Goal: Information Seeking & Learning: Learn about a topic

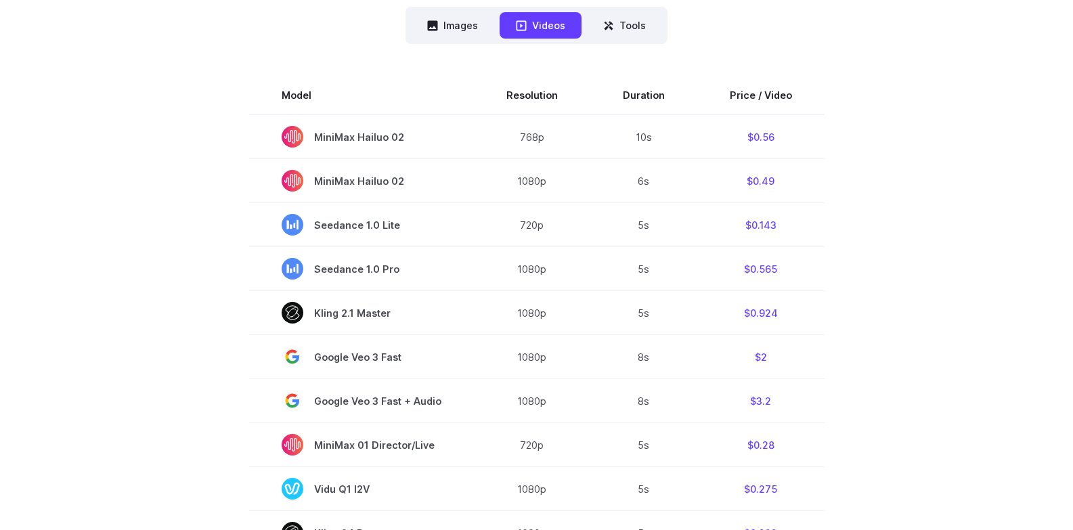
scroll to position [381, 0]
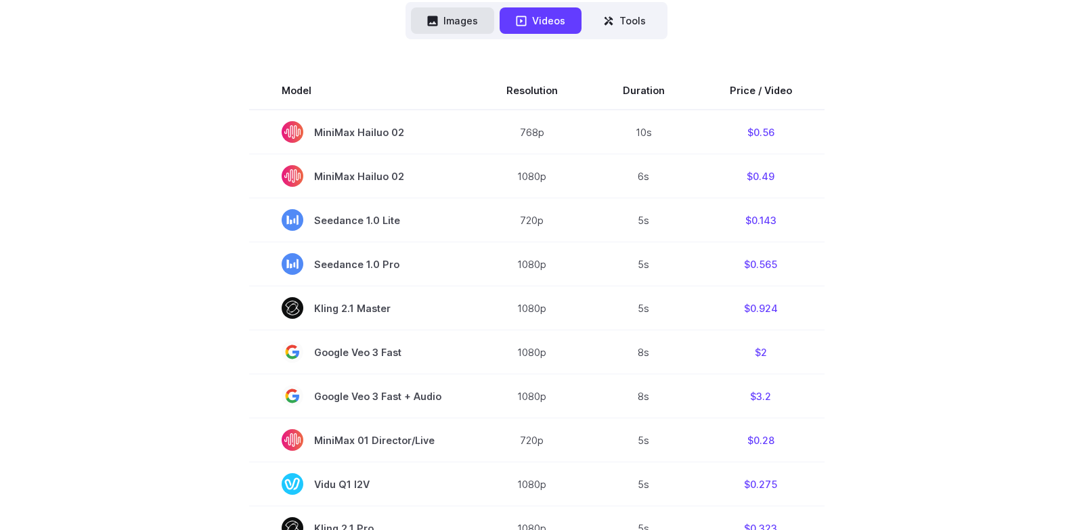
click at [449, 28] on button "Images" at bounding box center [452, 20] width 83 height 26
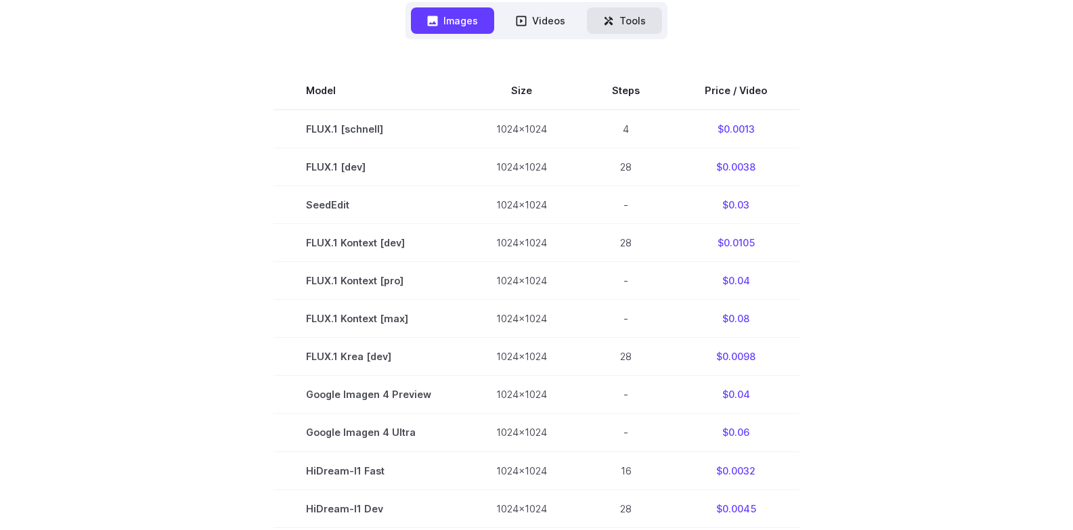
click at [623, 20] on button "Tools" at bounding box center [624, 20] width 75 height 26
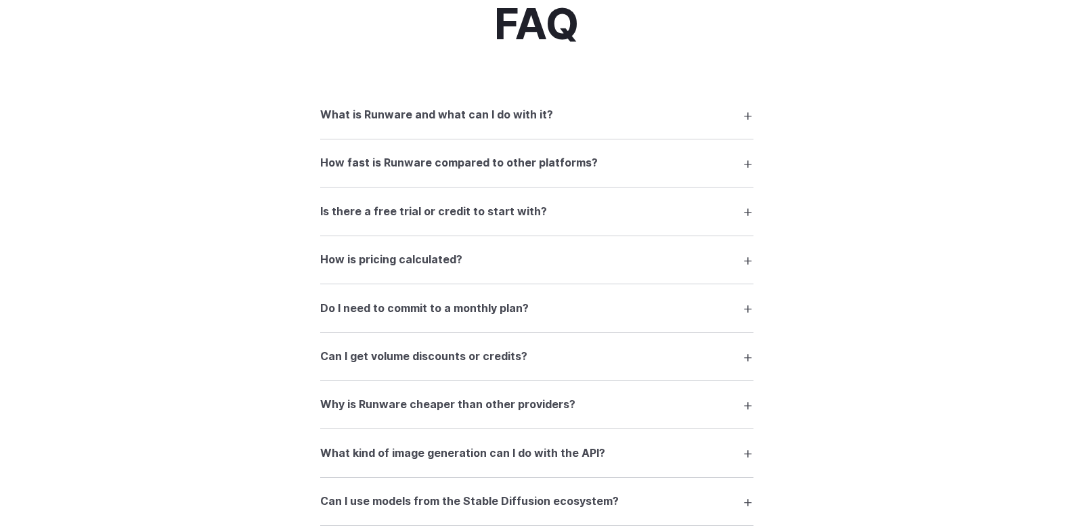
scroll to position [1121, 0]
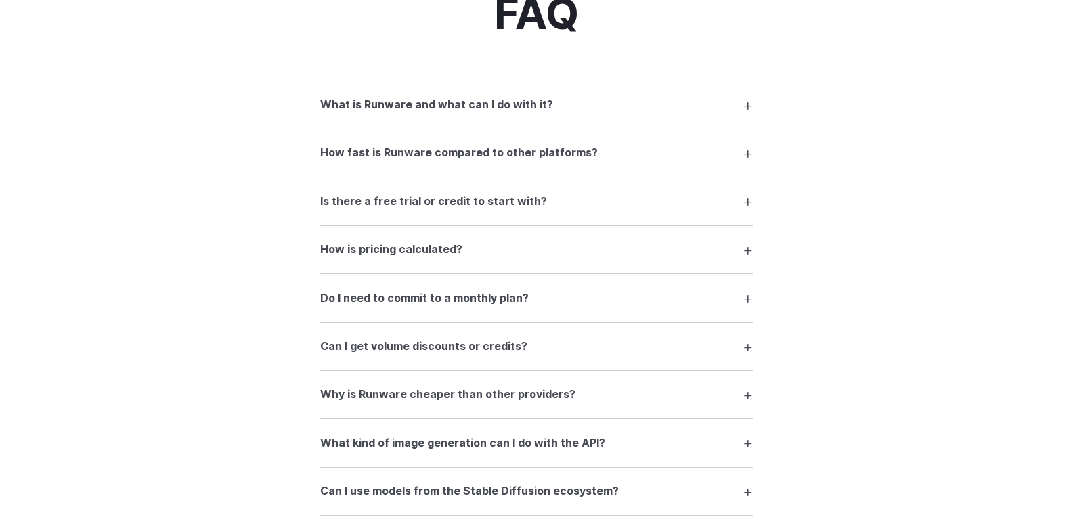
click at [750, 106] on summary "What is Runware and what can I do with it?" at bounding box center [536, 105] width 433 height 26
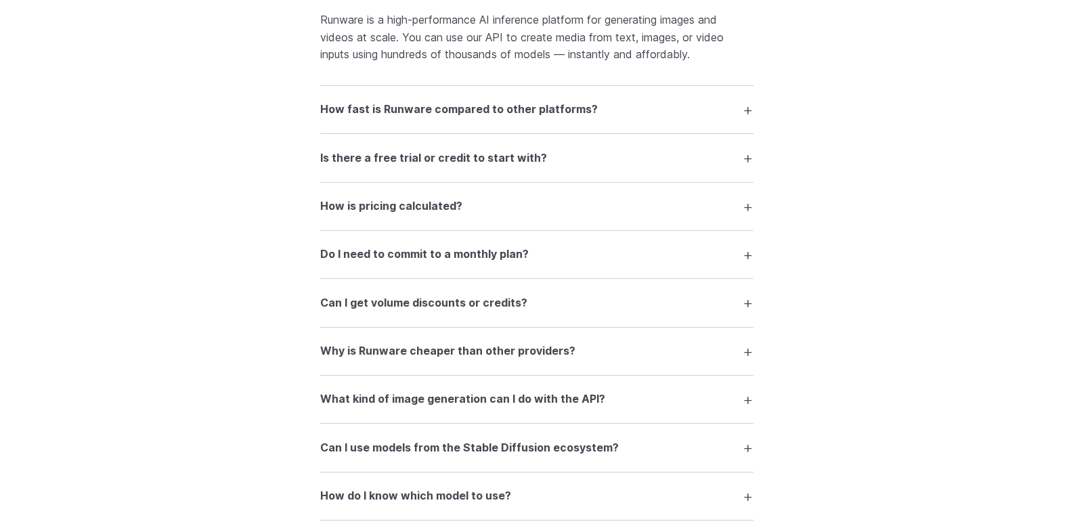
scroll to position [1241, 0]
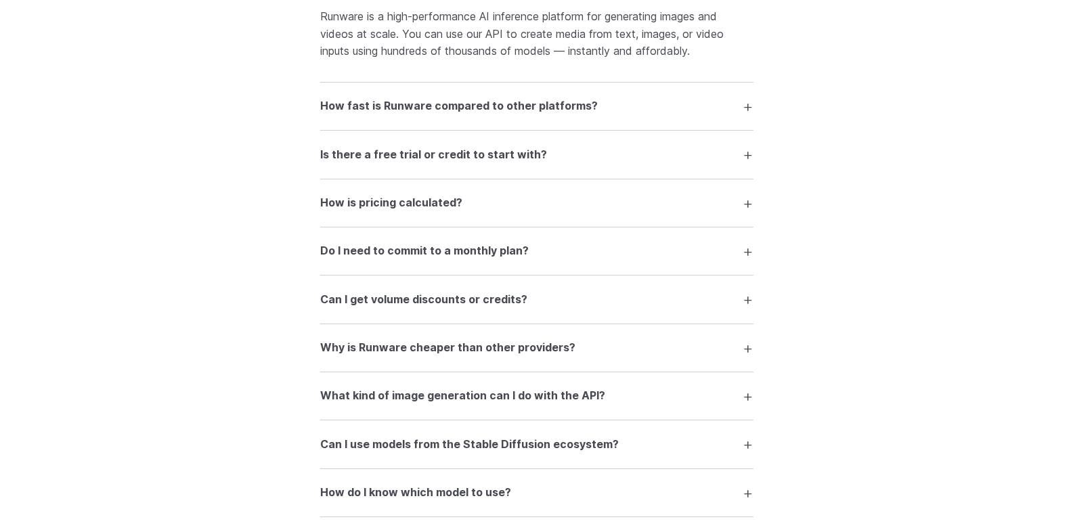
click at [748, 156] on summary "Is there a free trial or credit to start with?" at bounding box center [536, 154] width 433 height 26
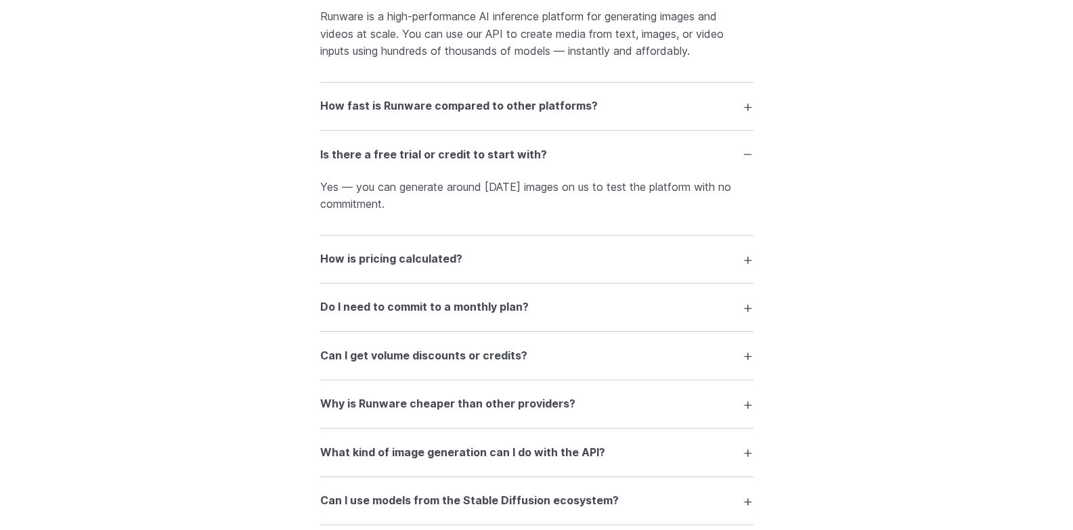
click at [748, 156] on summary "Is there a free trial or credit to start with?" at bounding box center [536, 154] width 433 height 26
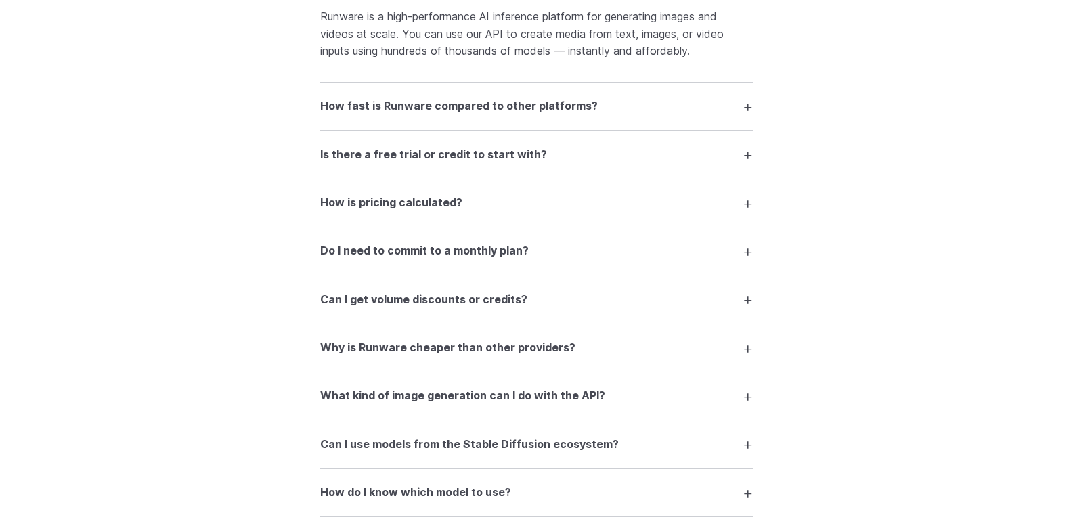
click at [747, 207] on summary "How is pricing calculated?" at bounding box center [536, 203] width 433 height 26
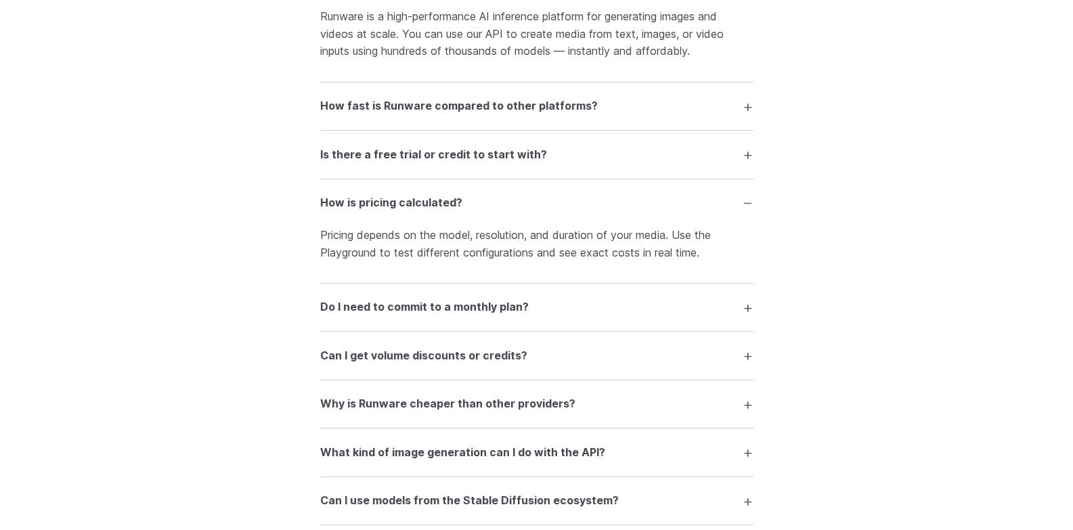
click at [747, 309] on summary "Do I need to commit to a monthly plan?" at bounding box center [536, 307] width 433 height 26
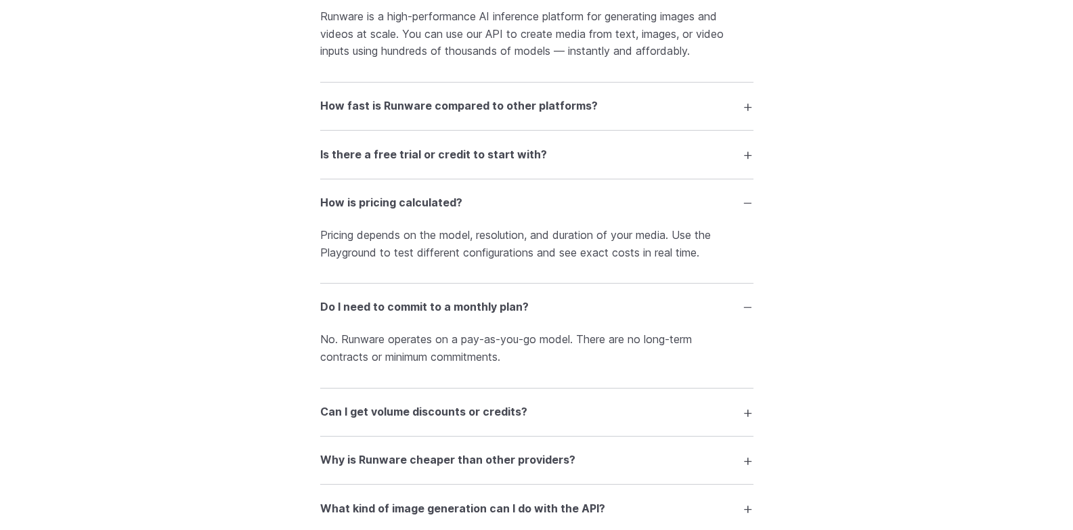
click at [749, 312] on summary "Do I need to commit to a monthly plan?" at bounding box center [536, 307] width 433 height 26
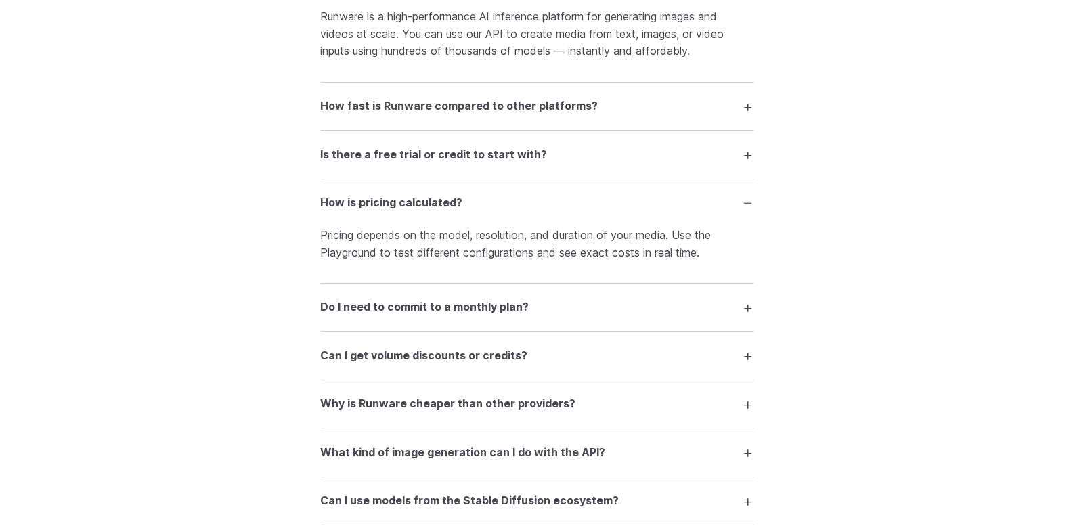
click at [744, 208] on summary "How is pricing calculated?" at bounding box center [536, 203] width 433 height 26
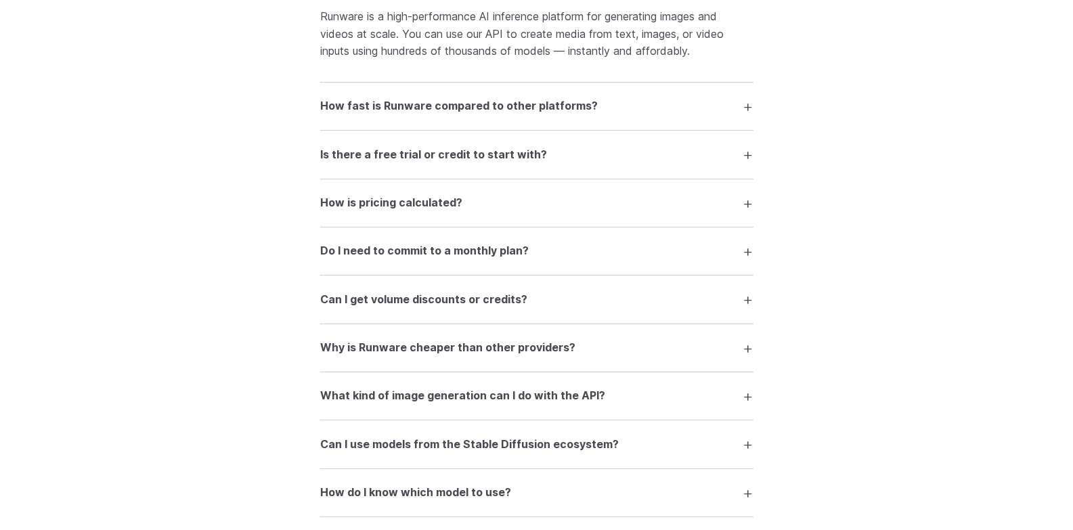
click at [744, 302] on summary "Can I get volume discounts or credits?" at bounding box center [536, 299] width 433 height 26
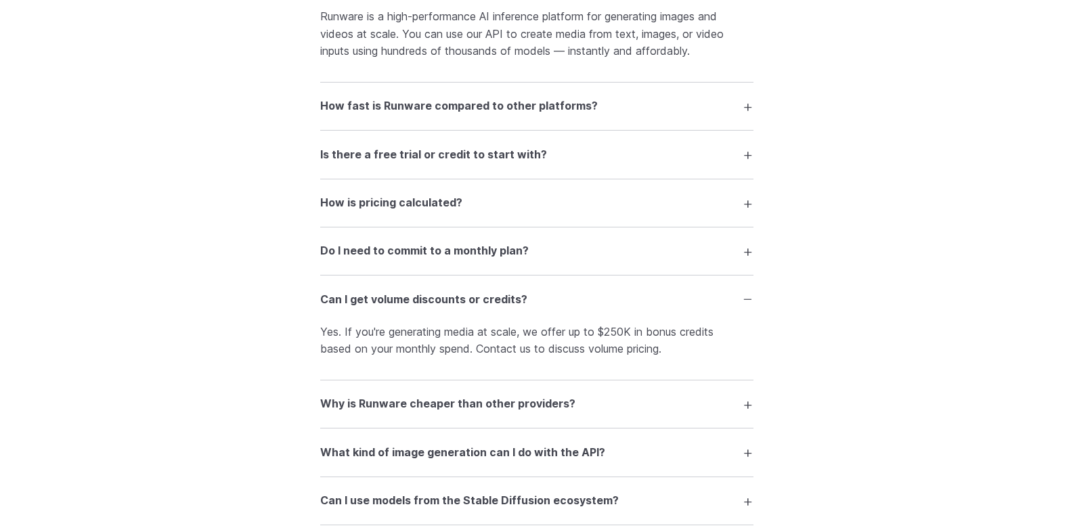
click at [736, 298] on summary "Can I get volume discounts or credits?" at bounding box center [536, 299] width 433 height 26
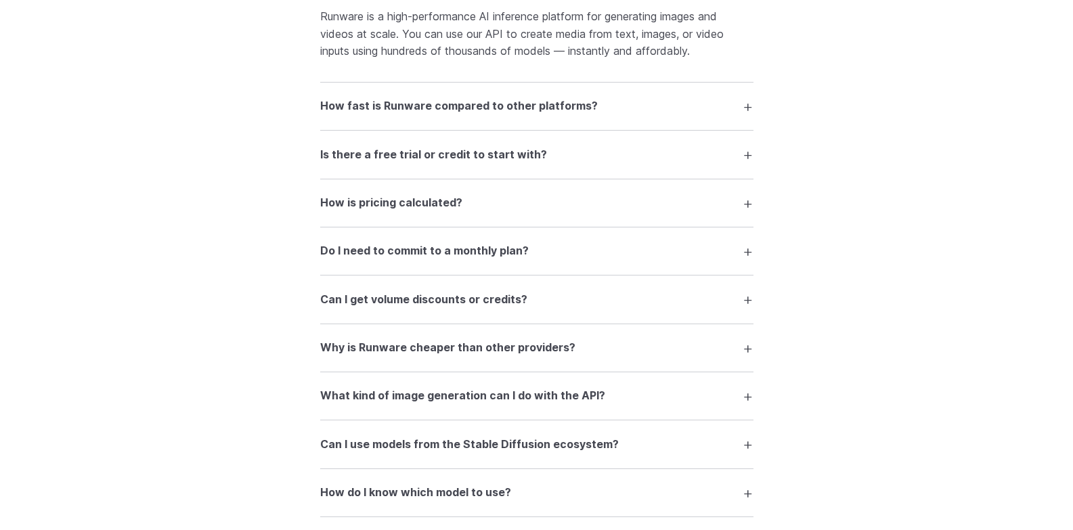
click at [745, 351] on summary "Why is Runware cheaper than other providers?" at bounding box center [536, 348] width 433 height 26
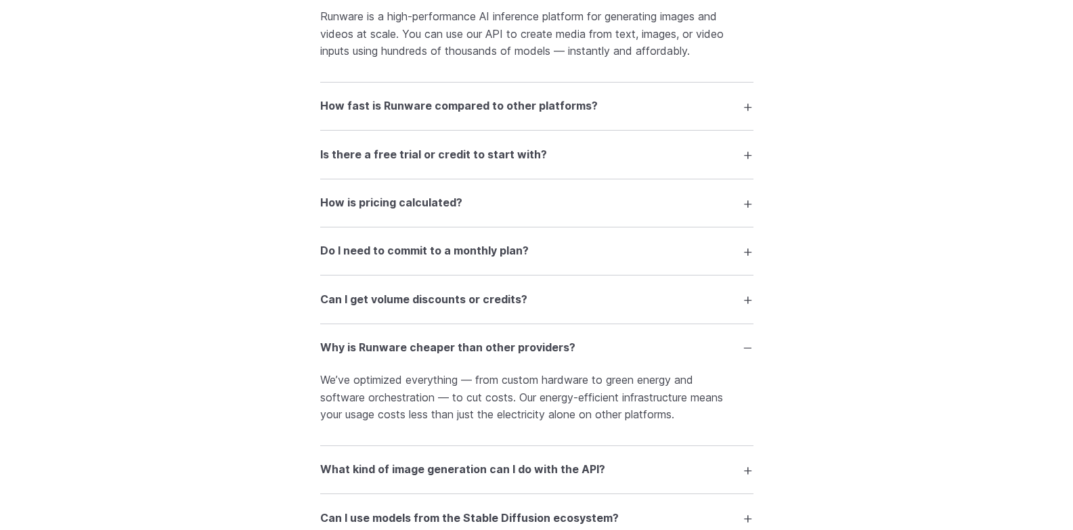
click at [745, 351] on summary "Why is Runware cheaper than other providers?" at bounding box center [536, 348] width 433 height 26
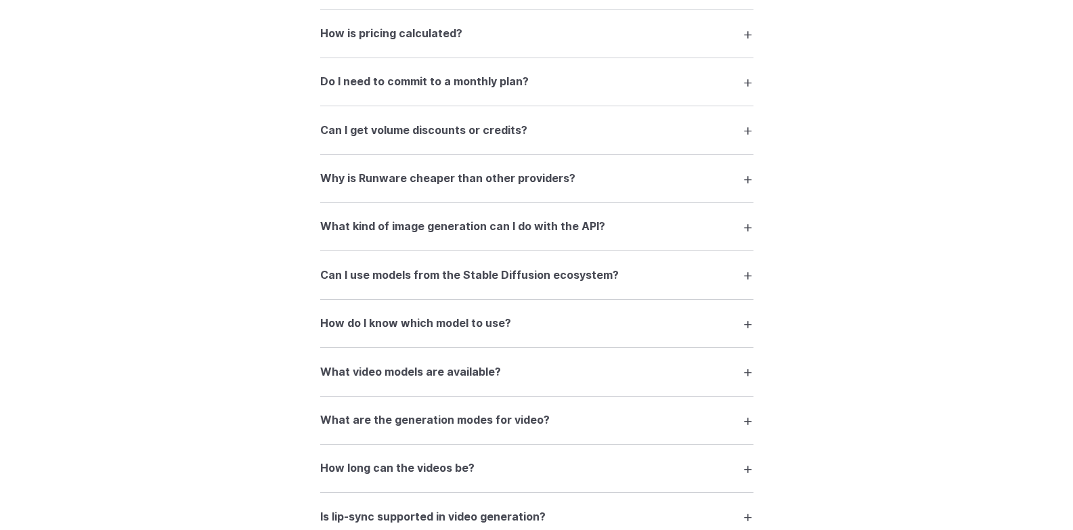
scroll to position [1417, 0]
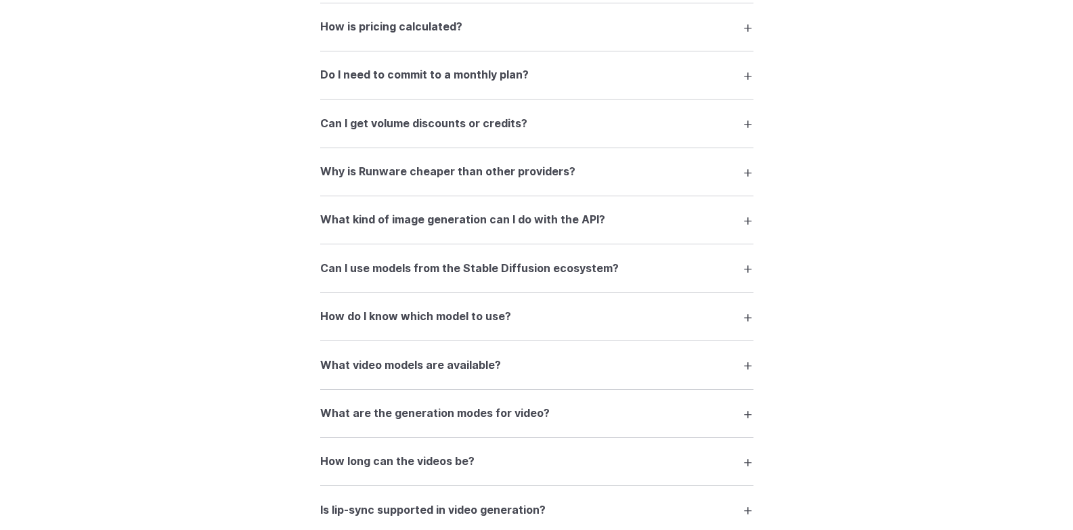
click at [748, 317] on summary "How do I know which model to use?" at bounding box center [536, 317] width 433 height 26
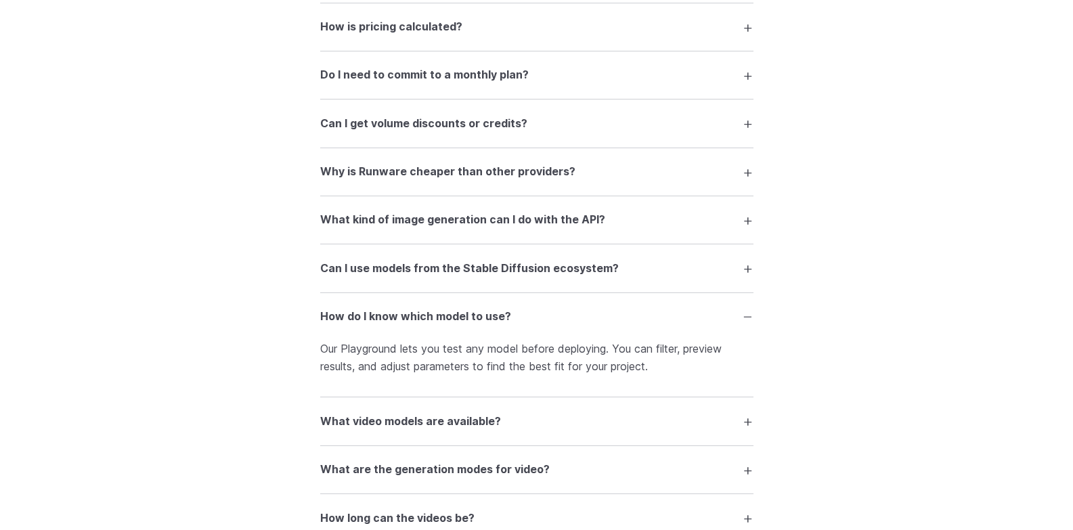
click at [748, 317] on summary "How do I know which model to use?" at bounding box center [536, 317] width 433 height 26
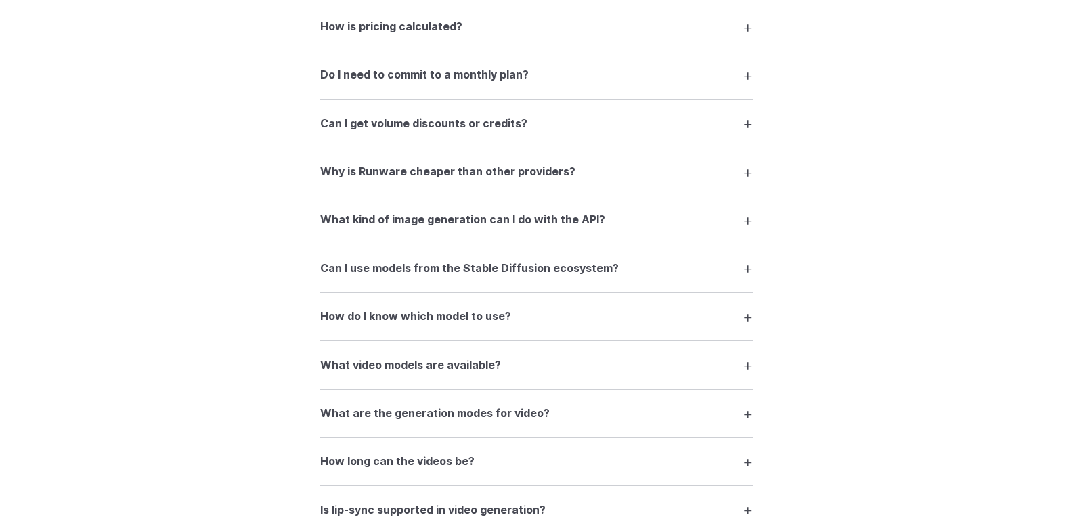
click at [747, 365] on summary "What video models are available?" at bounding box center [536, 365] width 433 height 26
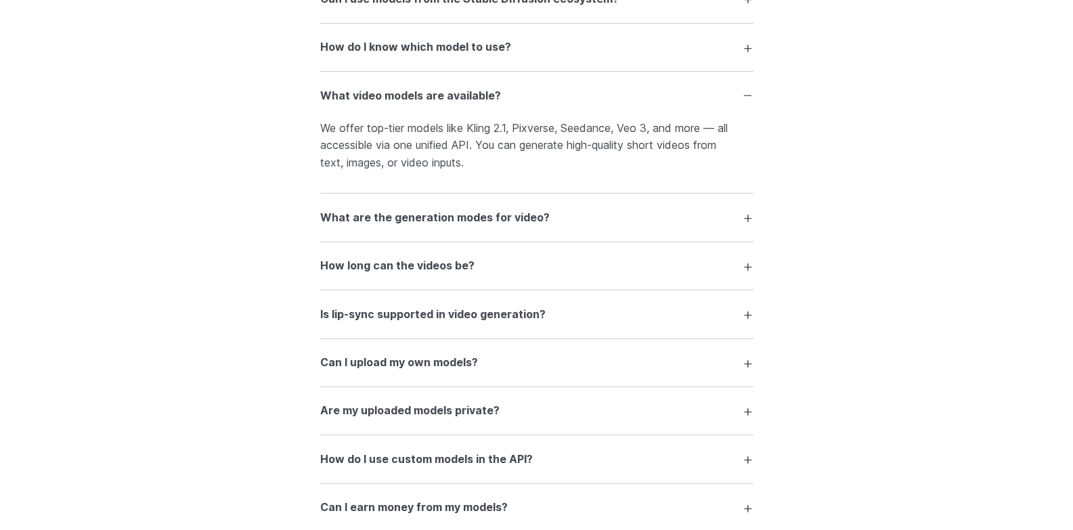
scroll to position [1694, 0]
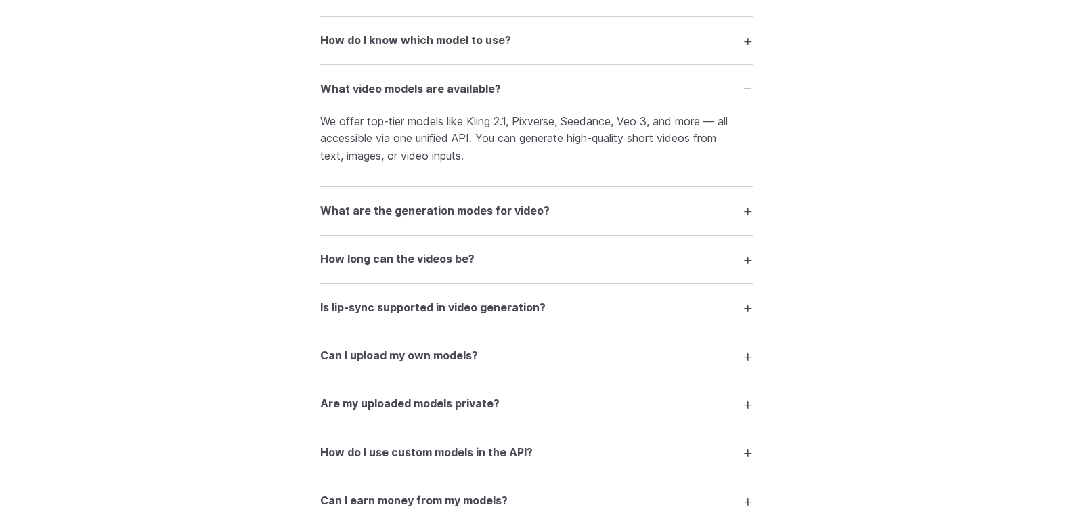
click at [747, 213] on summary "What are the generation modes for video?" at bounding box center [536, 211] width 433 height 26
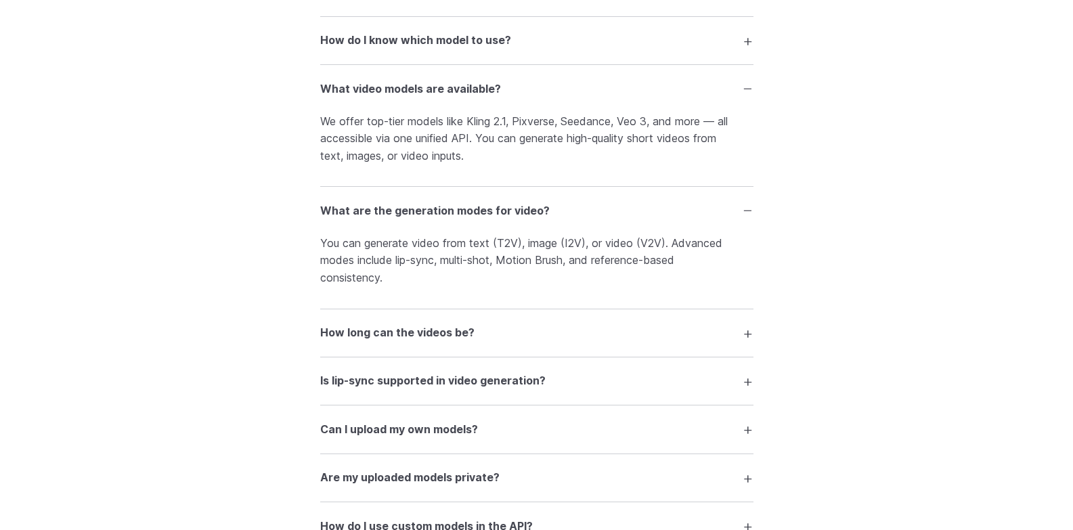
click at [747, 211] on summary "What are the generation modes for video?" at bounding box center [536, 211] width 433 height 26
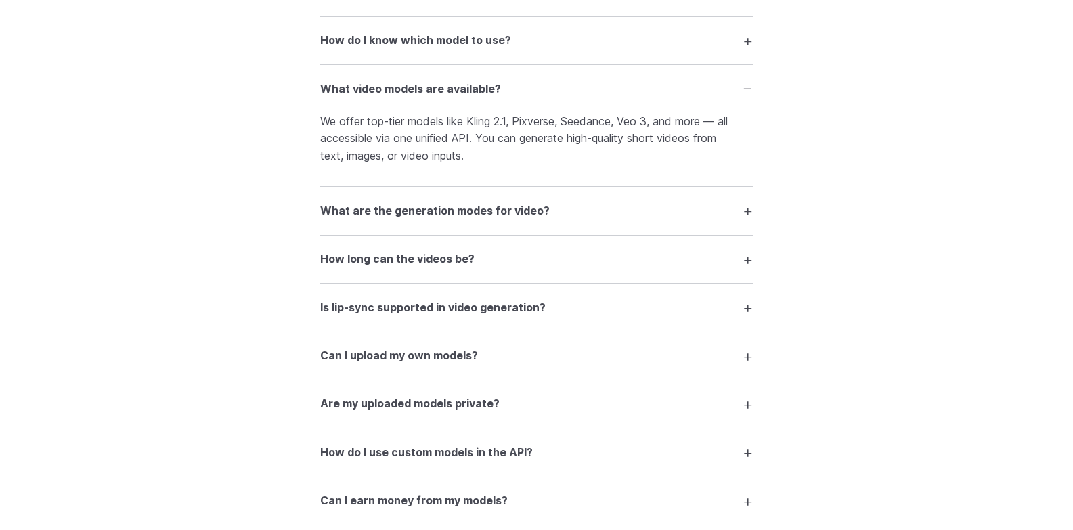
click at [745, 259] on summary "How long can the videos be?" at bounding box center [536, 259] width 433 height 26
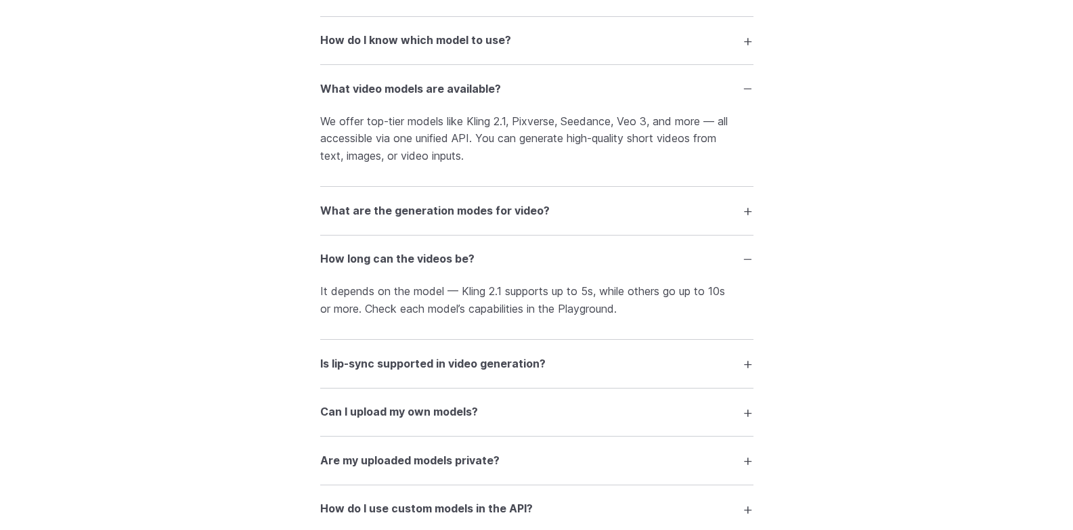
click at [741, 257] on summary "How long can the videos be?" at bounding box center [536, 259] width 433 height 26
